Goal: Task Accomplishment & Management: Use online tool/utility

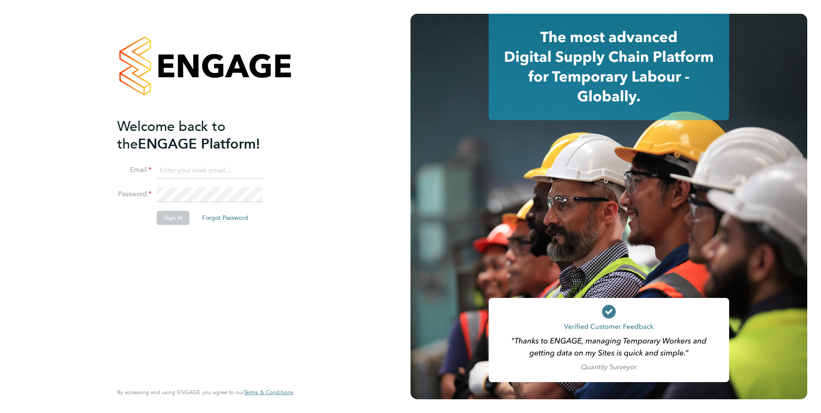
type input "lucy.jolley@servicecare.org.uk"
click at [173, 217] on button "Sign In" at bounding box center [173, 218] width 33 height 14
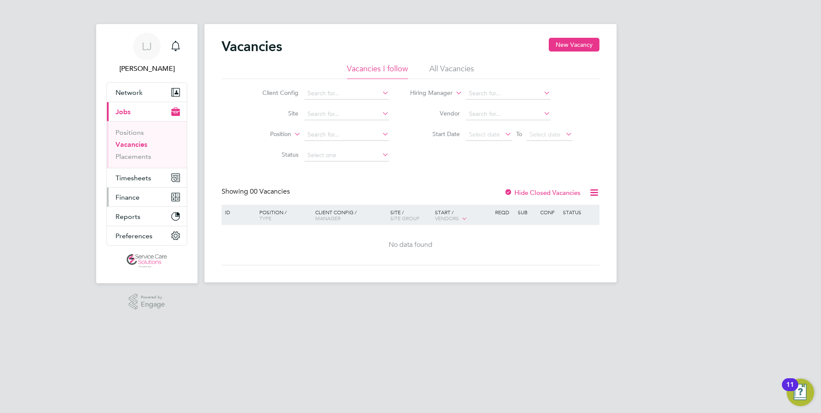
click at [138, 197] on span "Finance" at bounding box center [127, 197] width 24 height 8
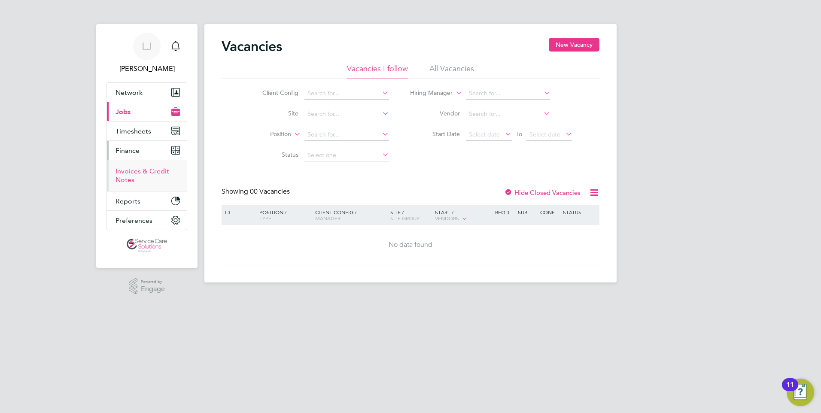
click at [133, 168] on link "Invoices & Credit Notes" at bounding box center [142, 175] width 54 height 17
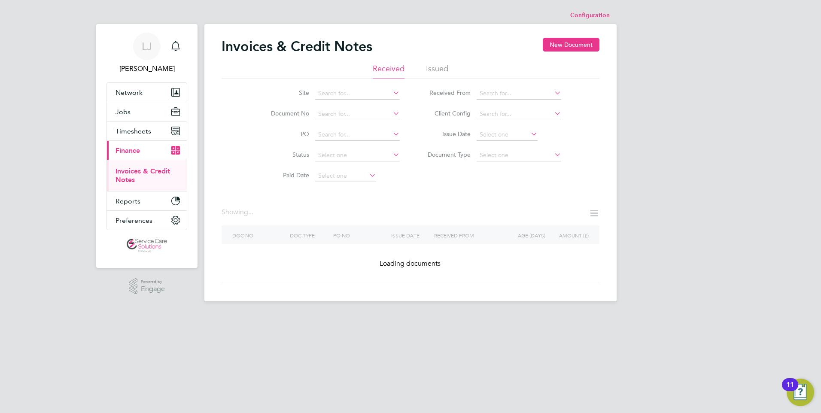
click at [432, 65] on li "Issued" at bounding box center [437, 71] width 22 height 15
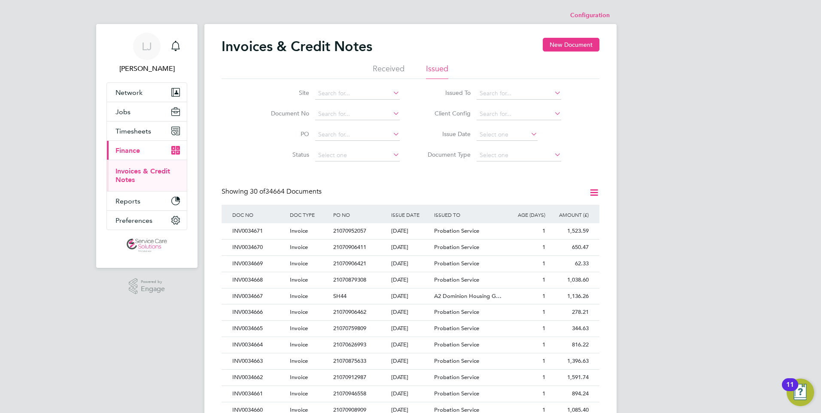
click at [352, 105] on li "Document No" at bounding box center [329, 114] width 161 height 21
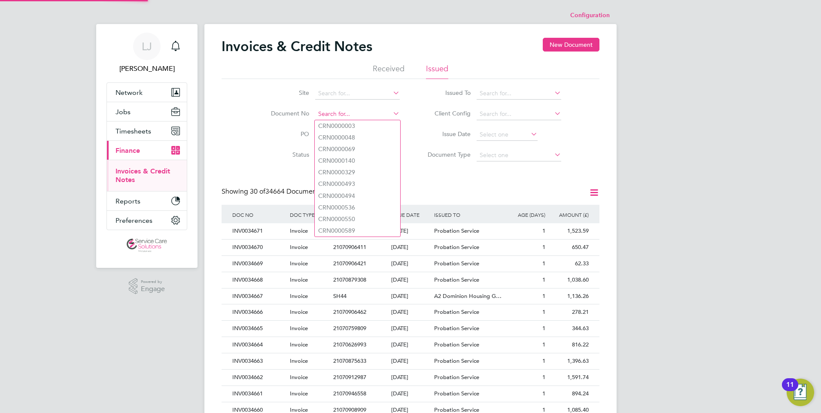
click at [352, 109] on input at bounding box center [357, 114] width 85 height 12
paste input "INV0034532"
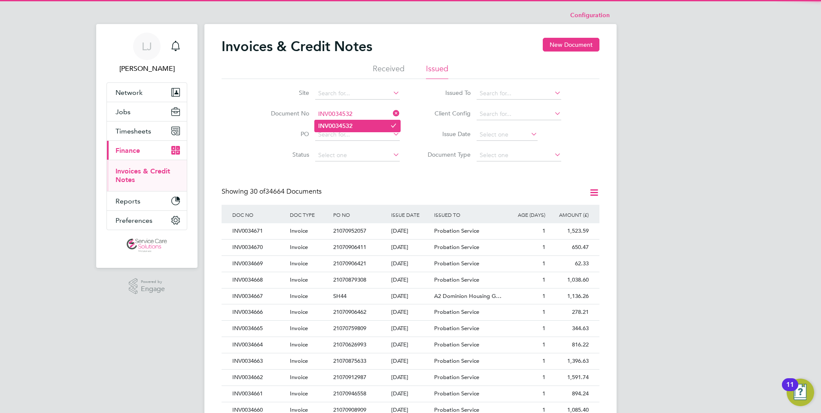
type input "INV0034532"
click at [358, 123] on li "INV0034532" at bounding box center [357, 126] width 85 height 12
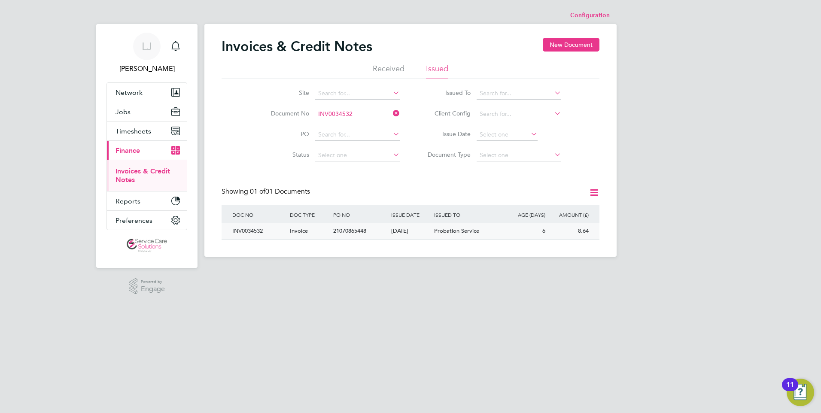
click at [399, 236] on div "[DATE]" at bounding box center [410, 231] width 43 height 16
